Goal: Task Accomplishment & Management: Use online tool/utility

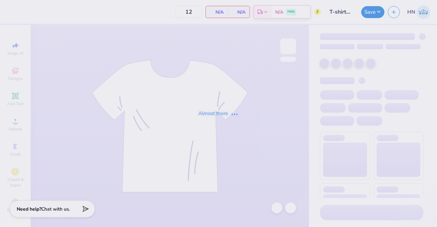
type input "T-shirts for The Flying Locksmiths"
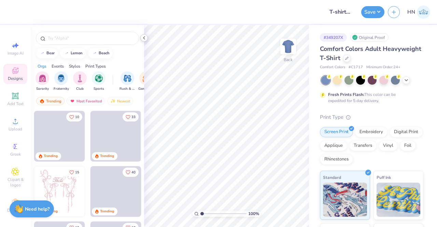
click at [145, 37] on polyline at bounding box center [143, 38] width 1 height 3
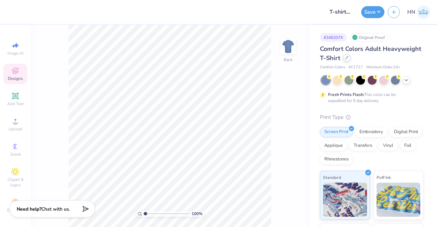
click at [348, 58] on icon at bounding box center [346, 57] width 3 height 3
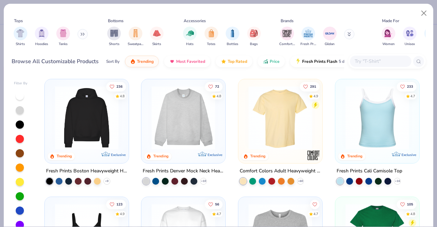
click at [362, 60] on input "text" at bounding box center [380, 61] width 53 height 8
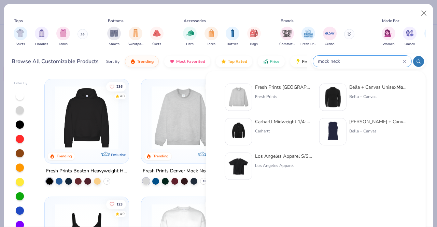
type input "mock neck"
click at [280, 93] on div "Fresh Prints Denver Mock Neck Heavyweight Sweatshirt Fresh Prints" at bounding box center [283, 97] width 57 height 27
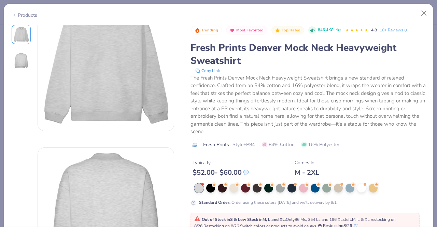
scroll to position [102, 0]
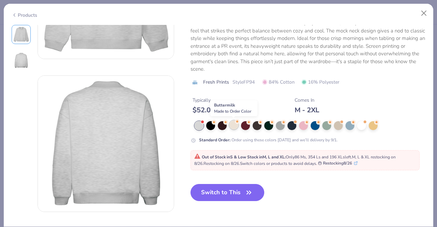
click at [235, 127] on div at bounding box center [233, 124] width 9 height 9
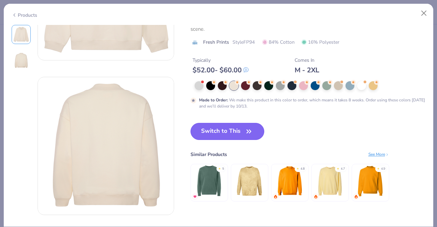
click at [236, 130] on button "Switch to This" at bounding box center [227, 131] width 74 height 17
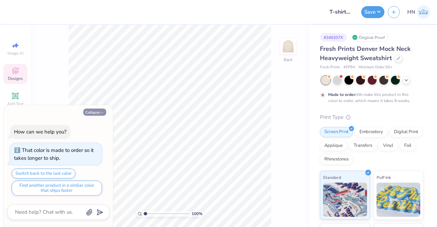
click at [105, 112] on button "Collapse" at bounding box center [94, 112] width 23 height 7
type textarea "x"
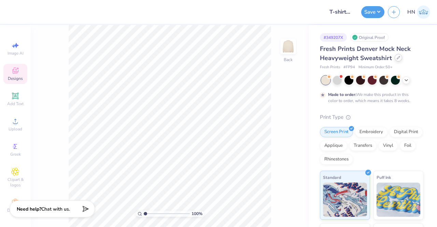
click at [395, 57] on div at bounding box center [399, 58] width 8 height 8
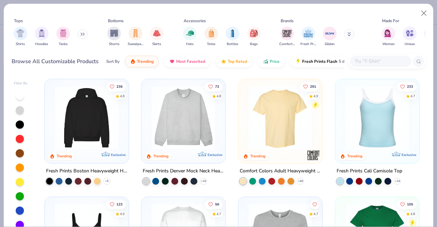
click at [385, 62] on input "text" at bounding box center [380, 61] width 53 height 8
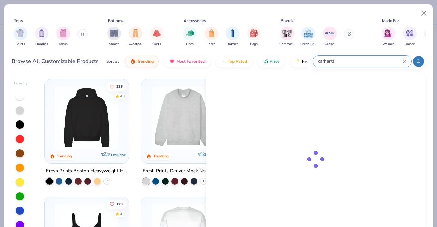
type input "carhartt"
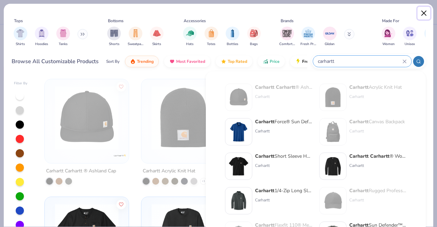
click at [424, 9] on button "Close" at bounding box center [423, 13] width 13 height 13
click at [421, 13] on button "Close" at bounding box center [423, 13] width 13 height 13
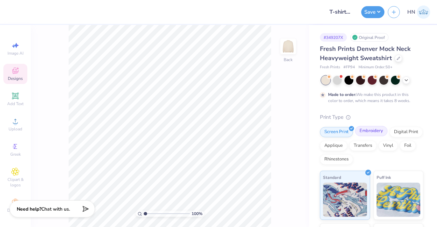
click at [365, 131] on div "Embroidery" at bounding box center [371, 131] width 32 height 10
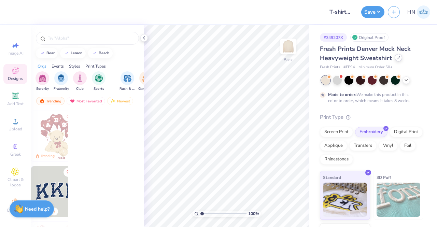
click at [397, 57] on icon at bounding box center [398, 57] width 3 height 3
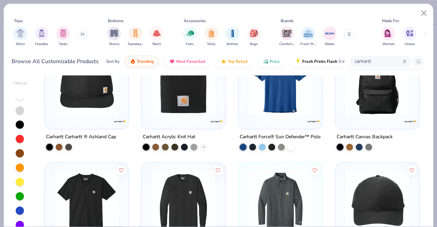
scroll to position [102, 0]
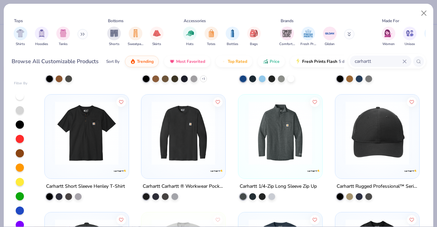
click at [56, 153] on img at bounding box center [87, 132] width 70 height 63
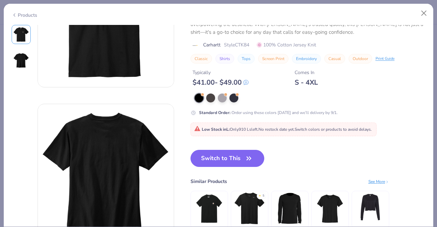
scroll to position [137, 0]
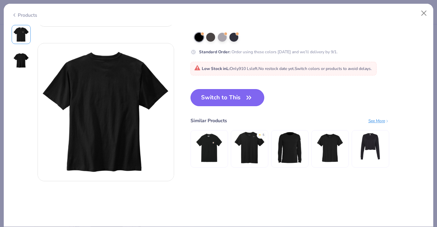
click at [222, 103] on button "Switch to This" at bounding box center [227, 97] width 74 height 17
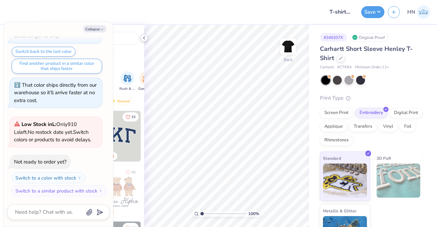
click at [145, 36] on icon at bounding box center [143, 37] width 5 height 5
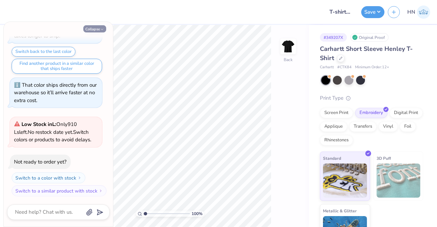
click at [91, 30] on button "Collapse" at bounding box center [94, 28] width 23 height 7
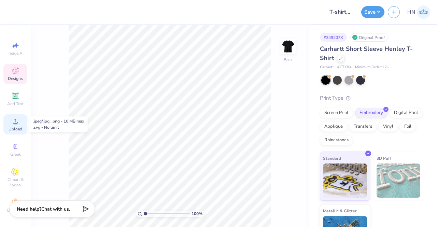
click at [11, 119] on icon at bounding box center [15, 121] width 8 height 8
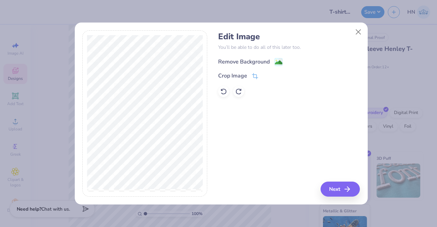
click at [264, 60] on div "Remove Background" at bounding box center [244, 62] width 52 height 8
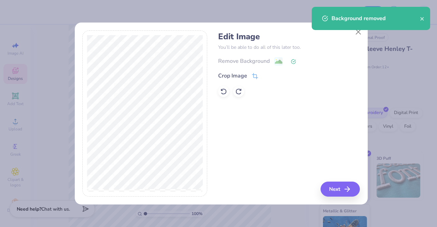
click at [357, 32] on div "Background removed" at bounding box center [370, 20] width 121 height 31
click at [359, 89] on div at bounding box center [289, 91] width 142 height 11
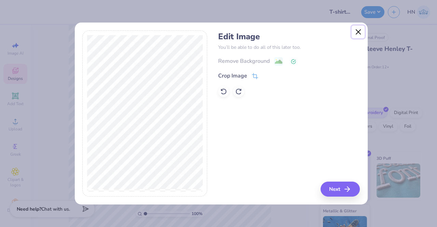
click at [357, 31] on button "Close" at bounding box center [358, 32] width 13 height 13
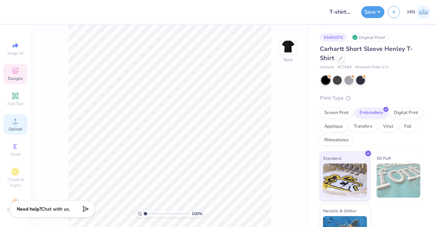
click at [11, 120] on icon at bounding box center [15, 121] width 8 height 8
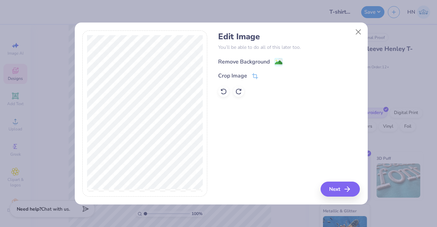
click at [231, 63] on div "Remove Background" at bounding box center [244, 62] width 52 height 8
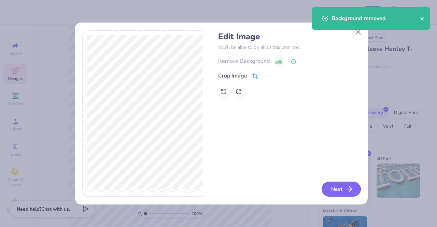
click at [342, 191] on button "Next" at bounding box center [340, 189] width 39 height 15
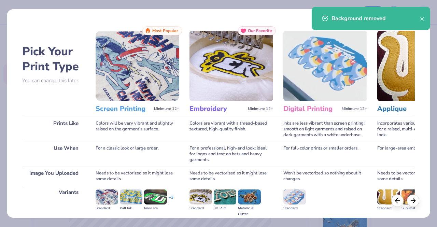
scroll to position [79, 0]
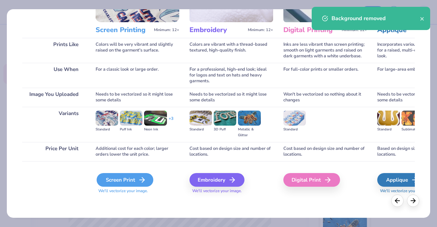
click at [137, 177] on div "Screen Print" at bounding box center [125, 180] width 57 height 14
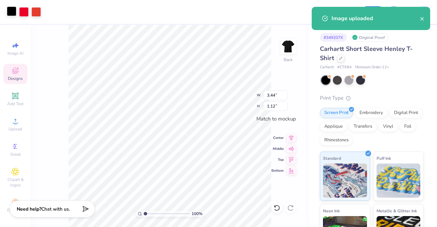
click at [13, 12] on div at bounding box center [12, 11] width 10 height 10
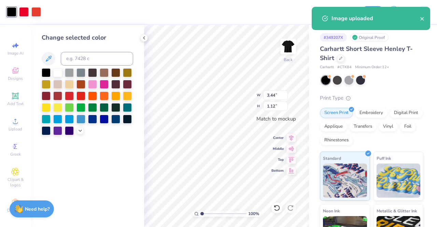
click at [343, 78] on div at bounding box center [372, 80] width 102 height 9
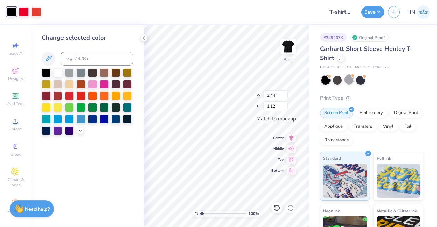
click at [344, 78] on div at bounding box center [348, 79] width 9 height 9
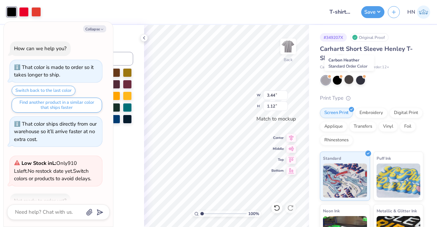
scroll to position [135, 0]
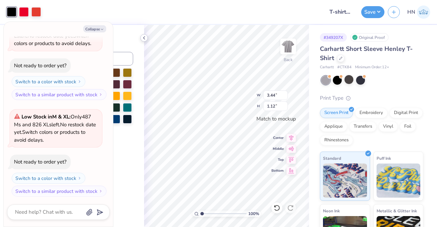
click at [142, 38] on icon at bounding box center [143, 37] width 5 height 5
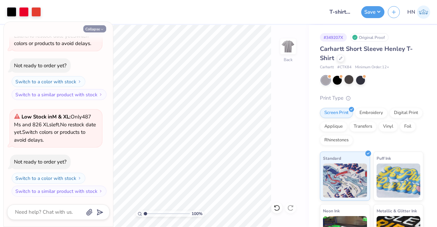
click at [104, 28] on icon "button" at bounding box center [102, 29] width 4 height 4
type textarea "x"
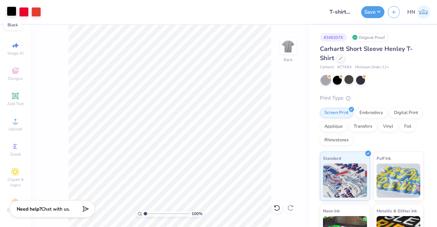
click at [12, 8] on div at bounding box center [12, 11] width 10 height 10
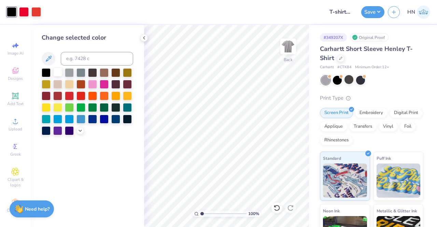
click at [60, 69] on div at bounding box center [57, 72] width 9 height 9
click at [274, 205] on icon at bounding box center [276, 207] width 7 height 7
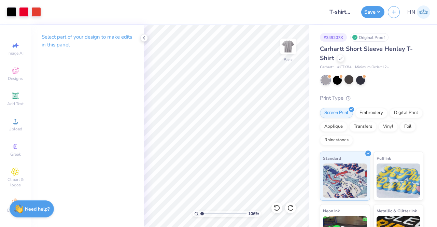
type input "1"
click at [369, 16] on button "Save" at bounding box center [372, 11] width 23 height 12
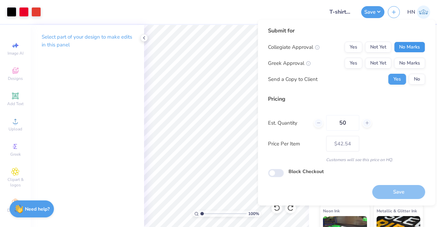
click at [401, 42] on button "No Marks" at bounding box center [409, 47] width 31 height 11
click at [405, 62] on button "No Marks" at bounding box center [409, 63] width 31 height 11
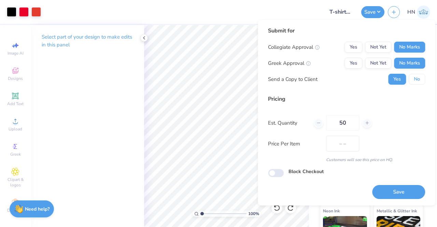
click at [411, 76] on button "No" at bounding box center [417, 79] width 16 height 11
click at [395, 184] on div "Save" at bounding box center [398, 188] width 53 height 22
click at [394, 187] on button "Save" at bounding box center [398, 192] width 53 height 14
type input "$42.54"
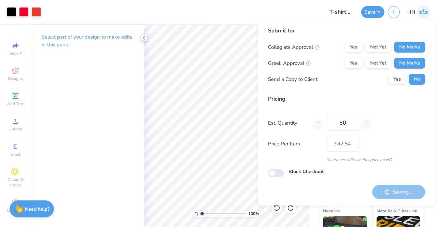
click at [144, 38] on polyline at bounding box center [143, 38] width 1 height 3
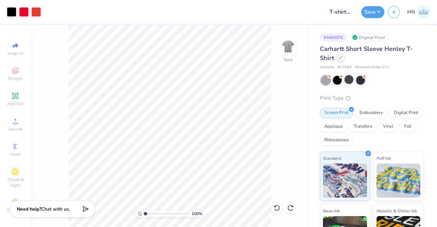
click at [340, 56] on icon at bounding box center [340, 57] width 3 height 3
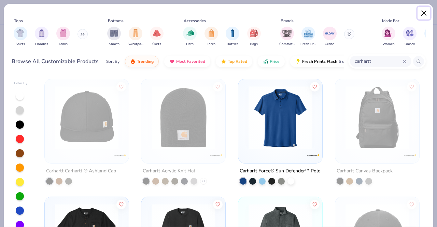
click at [422, 12] on button "Close" at bounding box center [423, 13] width 13 height 13
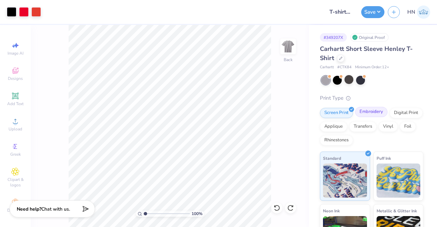
click at [371, 112] on div "Embroidery" at bounding box center [371, 112] width 32 height 10
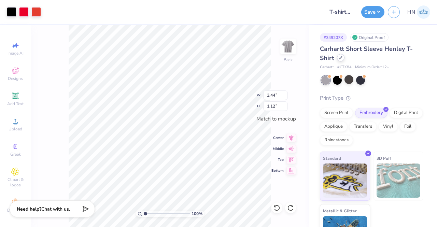
click at [341, 56] on icon at bounding box center [340, 57] width 3 height 3
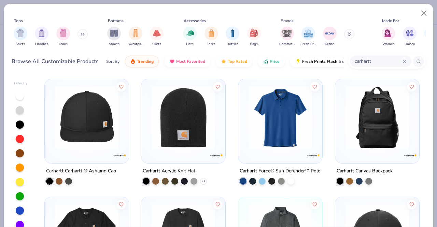
click at [381, 121] on img at bounding box center [377, 117] width 70 height 63
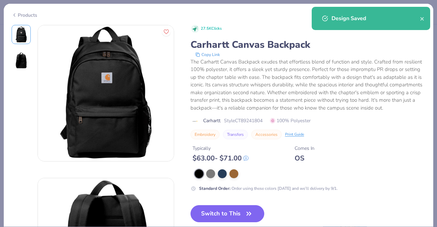
scroll to position [68, 0]
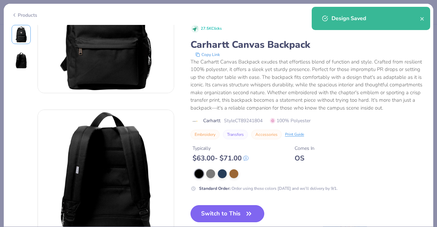
click at [223, 217] on button "Switch to This" at bounding box center [227, 213] width 74 height 17
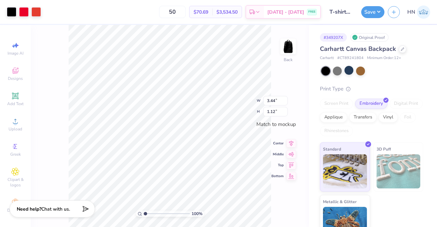
type input "3.42"
type input "1.11"
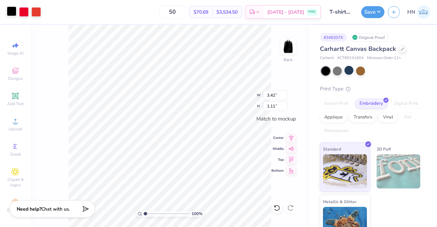
click at [10, 11] on div at bounding box center [12, 11] width 10 height 10
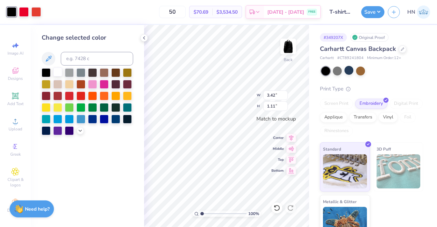
click at [54, 72] on div at bounding box center [57, 72] width 9 height 9
type input "4.72"
type input "1.54"
click at [290, 136] on icon at bounding box center [291, 137] width 10 height 8
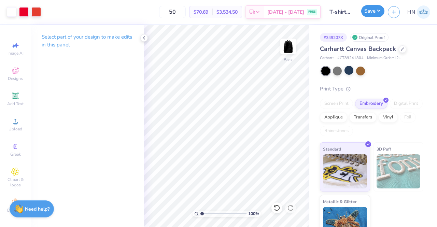
click at [369, 15] on button "Save" at bounding box center [372, 11] width 23 height 12
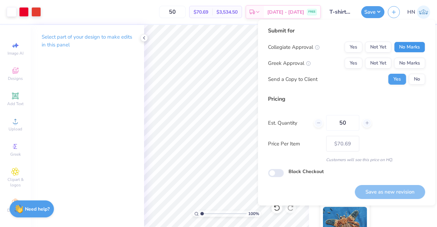
click at [414, 42] on button "No Marks" at bounding box center [409, 47] width 31 height 11
click at [415, 60] on button "No Marks" at bounding box center [409, 63] width 31 height 11
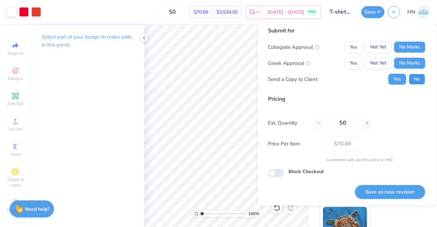
click at [417, 81] on button "No" at bounding box center [417, 79] width 16 height 11
drag, startPoint x: 400, startPoint y: 188, endPoint x: 263, endPoint y: 167, distance: 138.1
click at [400, 188] on button "Save as new revision" at bounding box center [390, 192] width 70 height 14
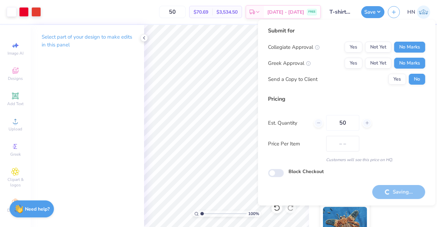
type input "$70.69"
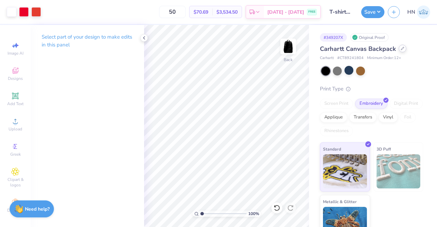
click at [402, 48] on icon at bounding box center [402, 48] width 3 height 3
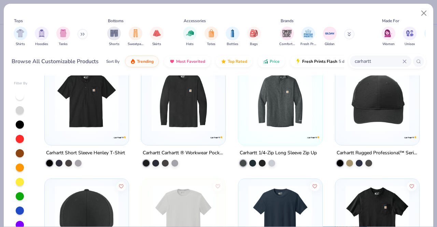
scroll to position [137, 0]
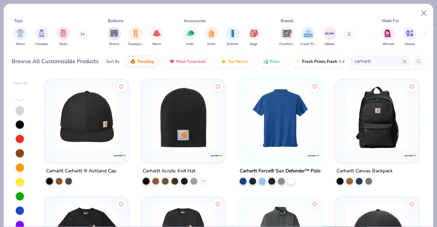
click at [374, 60] on input "carhartt" at bounding box center [378, 61] width 48 height 8
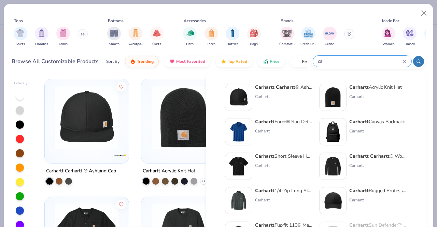
type input "c"
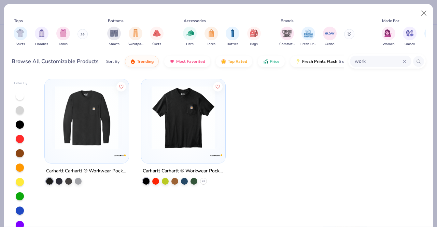
type input "work"
click at [417, 60] on icon at bounding box center [418, 61] width 5 height 5
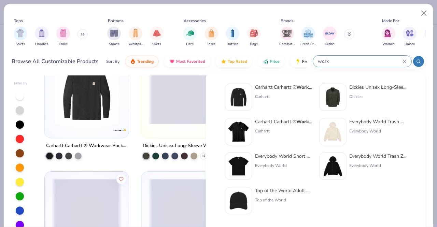
scroll to position [66, 0]
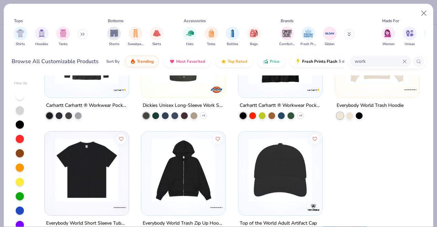
click at [405, 50] on div "Tops Shirts Hoodies Tanks Bottoms Shorts Sweatpants Skirts Accessories Hats Tot…" at bounding box center [219, 33] width 414 height 37
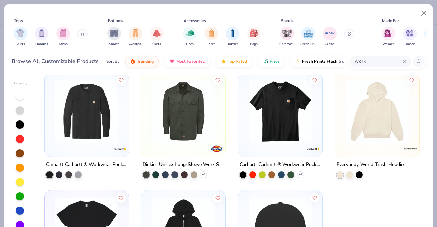
scroll to position [0, 0]
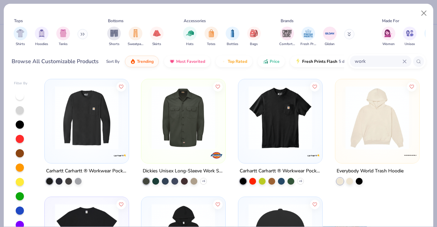
click at [187, 137] on img at bounding box center [183, 117] width 70 height 63
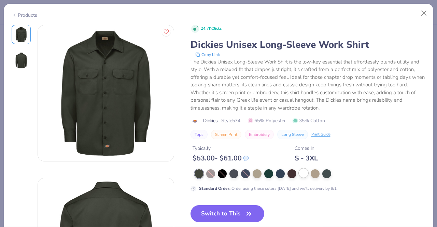
click at [303, 175] on div at bounding box center [303, 173] width 9 height 9
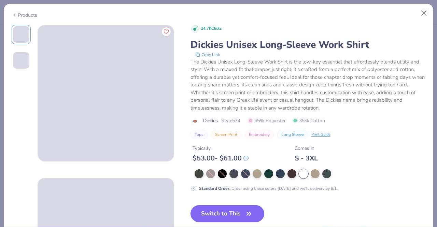
click at [229, 211] on button "Switch to This" at bounding box center [227, 213] width 74 height 17
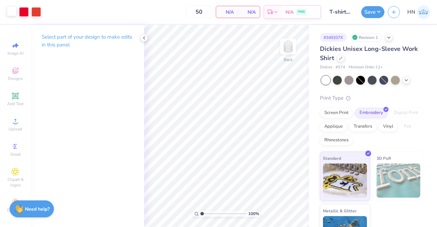
click at [12, 8] on div at bounding box center [12, 11] width 10 height 10
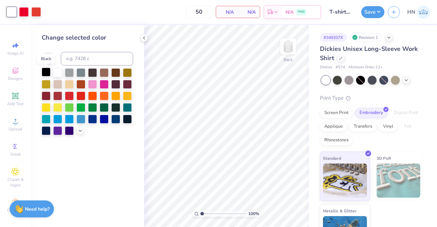
click at [47, 74] on div at bounding box center [46, 72] width 9 height 9
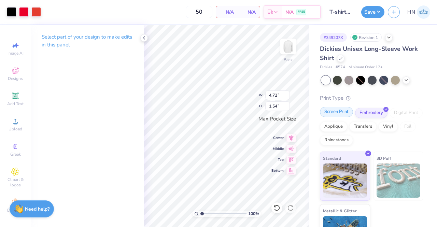
click at [331, 112] on div "Screen Print" at bounding box center [336, 112] width 33 height 10
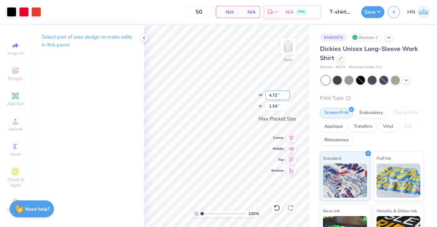
click at [277, 93] on input "4.72" at bounding box center [277, 95] width 25 height 10
type input "4.00"
type input "1.31"
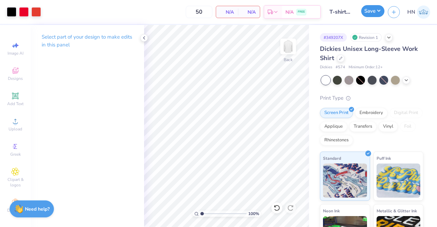
click at [371, 12] on button "Save" at bounding box center [372, 11] width 23 height 12
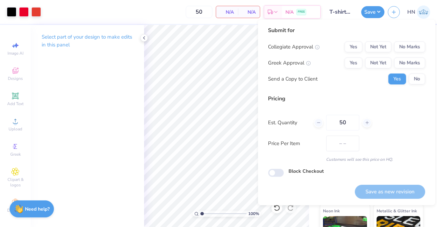
click at [399, 41] on div "Submit for Collegiate Approval Yes Not Yet No Marks Greek Approval Yes Not Yet …" at bounding box center [346, 57] width 157 height 63
click at [403, 48] on button "No Marks" at bounding box center [409, 46] width 31 height 11
click at [404, 55] on div "Collegiate Approval Yes Not Yet No Marks Greek Approval Yes Not Yet No Marks Se…" at bounding box center [346, 62] width 157 height 43
click at [406, 64] on button "No Marks" at bounding box center [409, 62] width 31 height 11
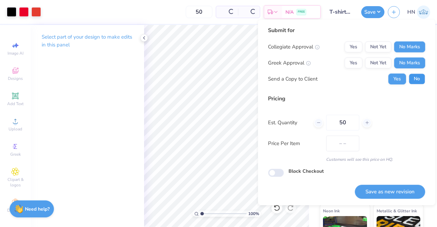
click at [417, 81] on button "No" at bounding box center [417, 78] width 16 height 11
drag, startPoint x: 387, startPoint y: 193, endPoint x: 263, endPoint y: 156, distance: 129.6
click at [387, 193] on button "Save as new revision" at bounding box center [390, 192] width 70 height 14
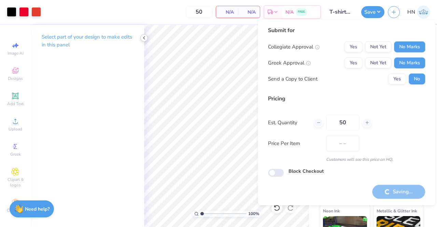
click at [141, 38] on icon at bounding box center [143, 37] width 5 height 5
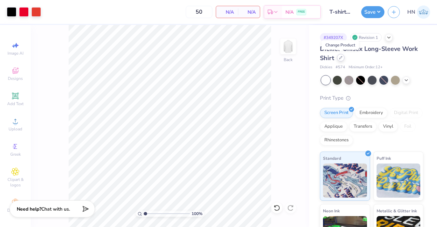
click at [340, 58] on icon at bounding box center [340, 57] width 3 height 3
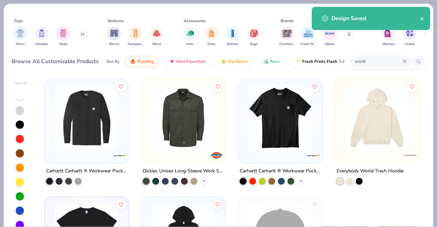
type input "0"
click at [394, 61] on input "work" at bounding box center [378, 61] width 48 height 8
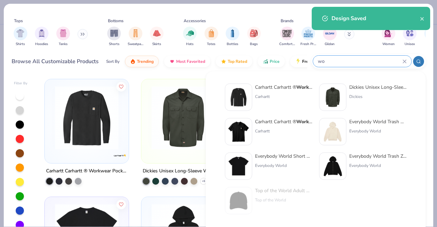
type input "w"
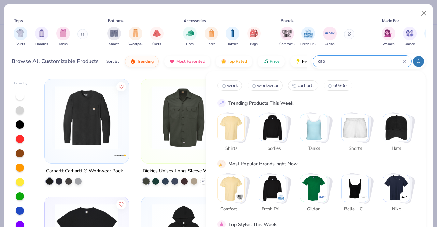
type input "cap"
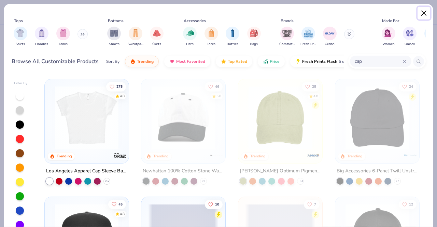
click at [424, 11] on button "Close" at bounding box center [423, 13] width 13 height 13
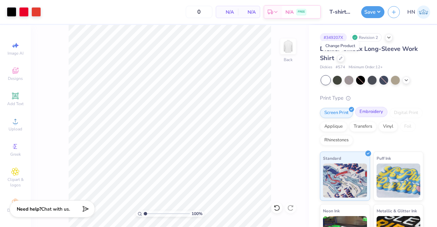
drag, startPoint x: 371, startPoint y: 114, endPoint x: 371, endPoint y: 110, distance: 4.8
click at [371, 114] on div "Embroidery" at bounding box center [371, 112] width 32 height 10
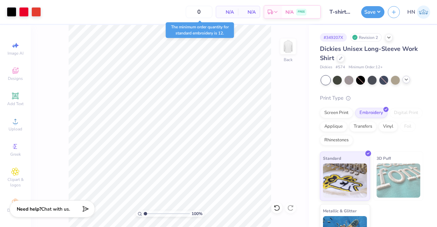
click at [405, 78] on icon at bounding box center [405, 79] width 5 height 5
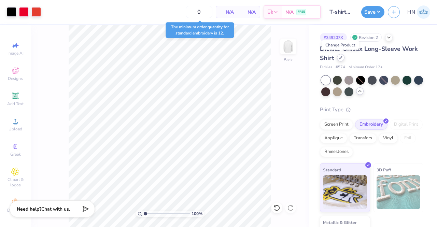
click at [340, 57] on icon at bounding box center [340, 57] width 3 height 3
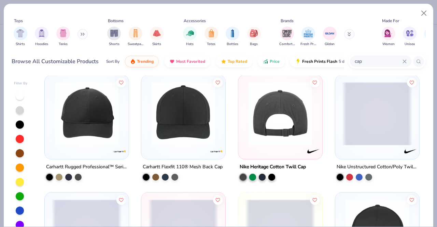
scroll to position [683, 0]
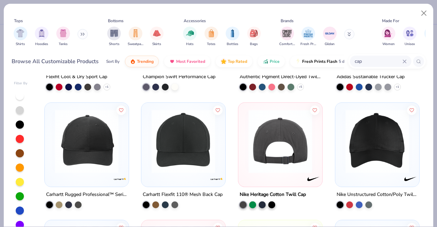
click at [258, 181] on div at bounding box center [280, 144] width 84 height 84
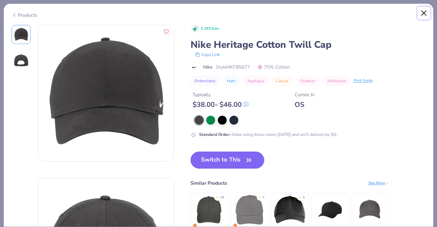
click at [421, 13] on button "Close" at bounding box center [423, 13] width 13 height 13
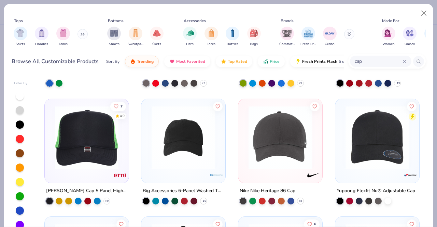
scroll to position [1024, 0]
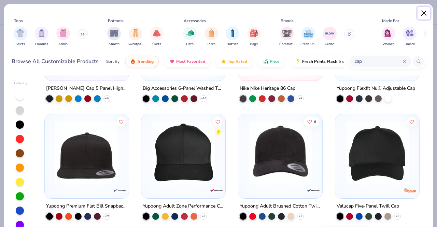
click at [425, 11] on button "Close" at bounding box center [423, 13] width 13 height 13
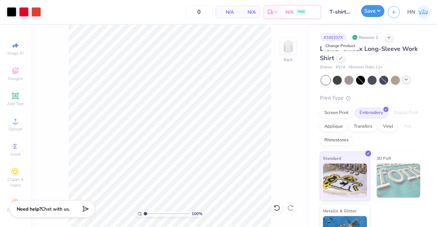
click at [364, 15] on button "Save" at bounding box center [372, 11] width 23 height 12
